Goal: Task Accomplishment & Management: Manage account settings

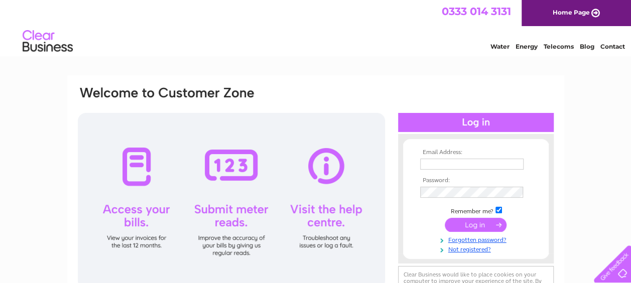
click at [435, 161] on input "text" at bounding box center [471, 164] width 103 height 11
type input "[EMAIL_ADDRESS][DOMAIN_NAME]"
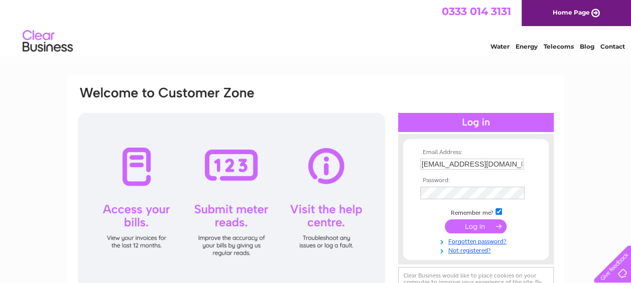
click at [472, 223] on input "submit" at bounding box center [476, 226] width 62 height 14
click at [472, 223] on input "submit" at bounding box center [476, 225] width 62 height 14
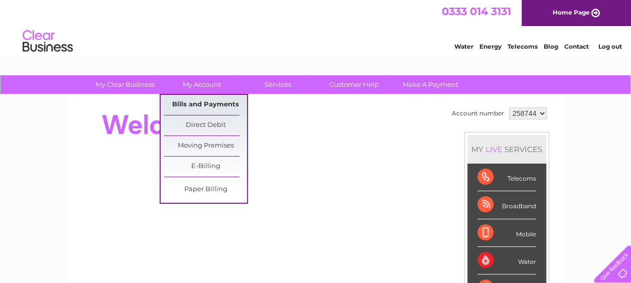
click at [202, 100] on link "Bills and Payments" at bounding box center [205, 105] width 83 height 20
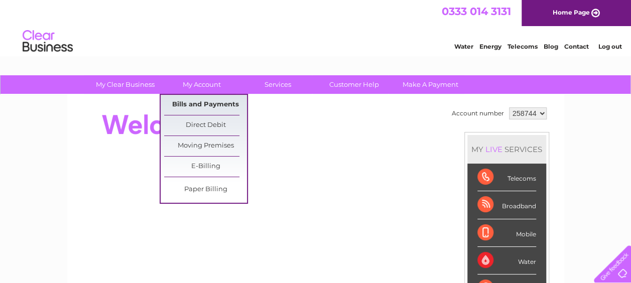
click at [194, 103] on link "Bills and Payments" at bounding box center [205, 105] width 83 height 20
click at [214, 102] on link "Bills and Payments" at bounding box center [205, 105] width 83 height 20
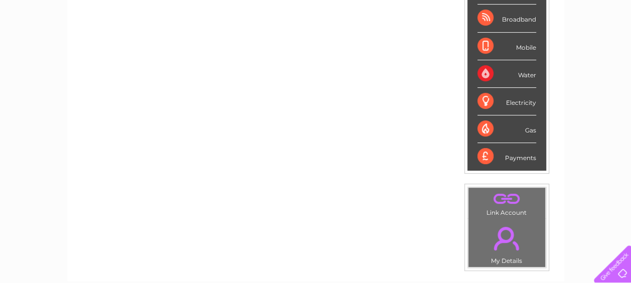
scroll to position [272, 0]
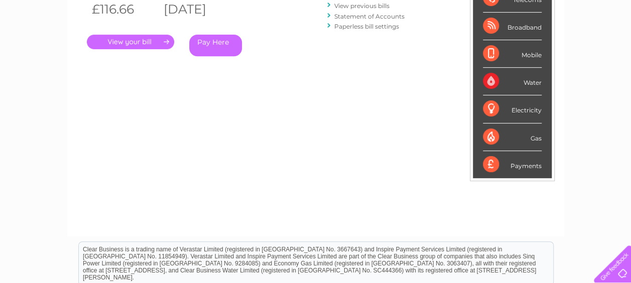
scroll to position [201, 0]
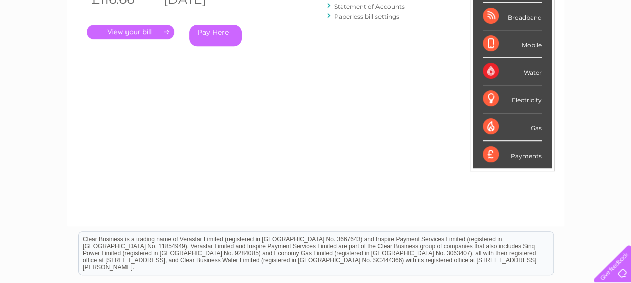
click at [140, 33] on link "." at bounding box center [130, 32] width 87 height 15
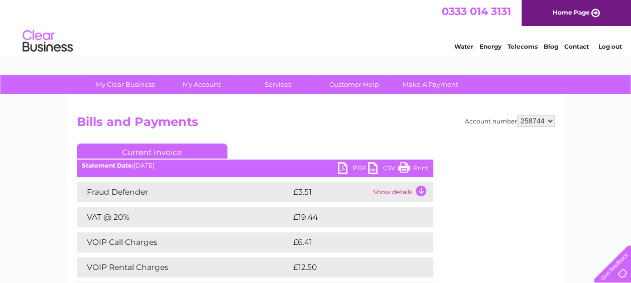
click at [402, 169] on link "Print" at bounding box center [413, 169] width 30 height 15
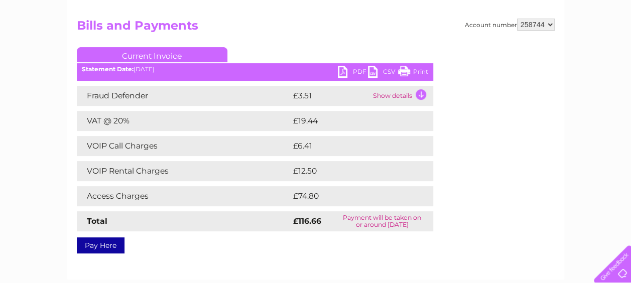
scroll to position [100, 0]
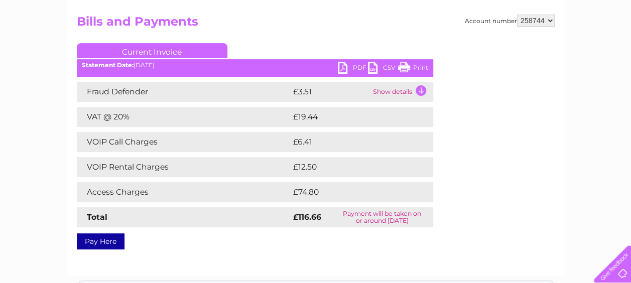
click at [423, 91] on td "Show details" at bounding box center [402, 92] width 63 height 20
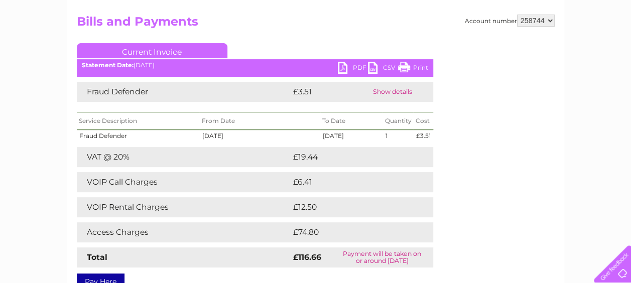
scroll to position [151, 0]
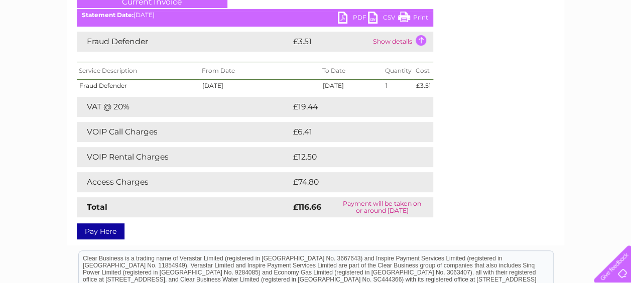
click at [418, 175] on td at bounding box center [423, 182] width 20 height 20
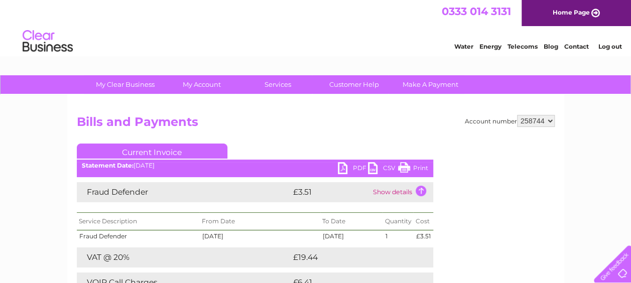
click at [605, 45] on link "Log out" at bounding box center [610, 47] width 24 height 8
